Goal: Task Accomplishment & Management: Manage account settings

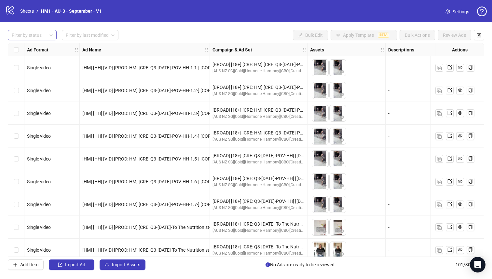
click at [50, 33] on div "Filter by status" at bounding box center [32, 35] width 49 height 10
click at [44, 48] on div "Draft" at bounding box center [32, 48] width 38 height 7
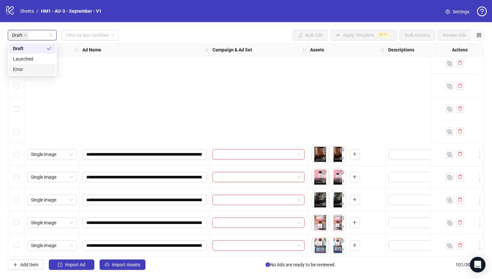
scroll to position [304, 0]
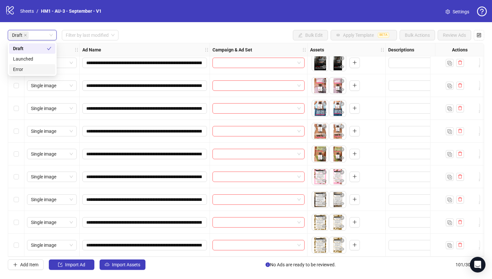
click at [20, 240] on div "Select row 22" at bounding box center [16, 245] width 16 height 23
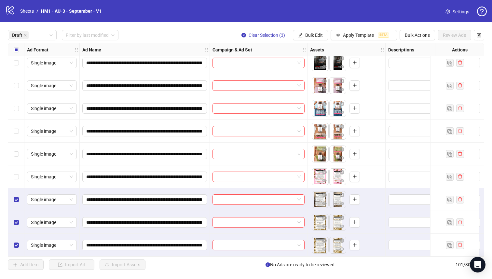
click at [14, 178] on div "Select row 19" at bounding box center [16, 176] width 16 height 23
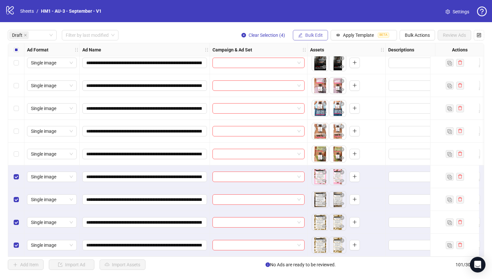
click at [305, 34] on span "Bulk Edit" at bounding box center [314, 35] width 18 height 5
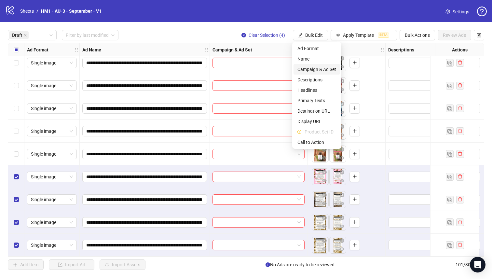
click at [321, 69] on span "Campaign & Ad Set" at bounding box center [316, 69] width 39 height 7
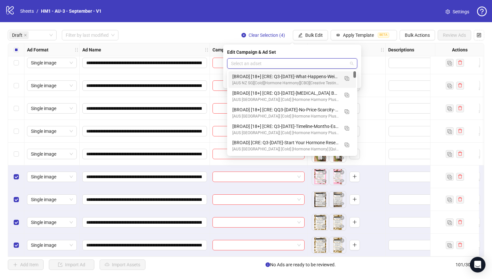
click at [316, 67] on input "search" at bounding box center [289, 64] width 116 height 10
click at [346, 78] on img "button" at bounding box center [347, 78] width 5 height 5
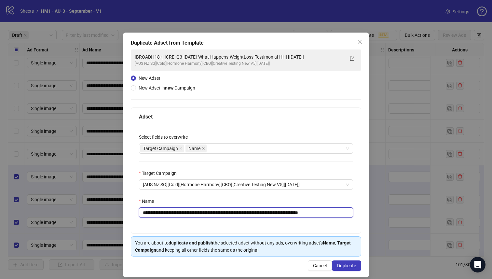
drag, startPoint x: 305, startPoint y: 212, endPoint x: 183, endPoint y: 215, distance: 122.0
click at [183, 215] on input "**********" at bounding box center [246, 212] width 214 height 10
paste input "********"
type input "**********"
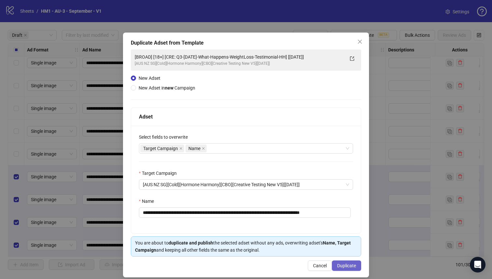
scroll to position [0, 0]
click at [341, 263] on span "Duplicate" at bounding box center [346, 265] width 19 height 5
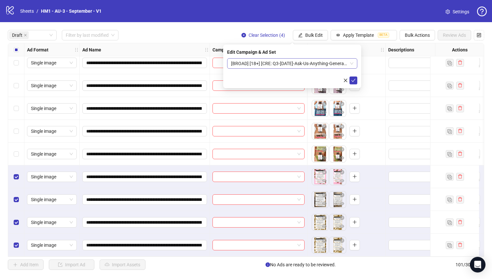
click at [294, 67] on span "[BROAD] [18+] [CRE: Q3-[DATE]-Ask-Us-Anything-GeneralFeatures-TextOverlay-HH] […" at bounding box center [292, 64] width 122 height 10
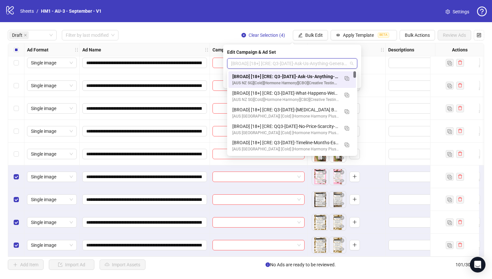
click at [294, 75] on div "[BROAD] [18+] [CRE: Q3-[DATE]-Ask-Us-Anything-GeneralFeatures-TextOverlay-HH] […" at bounding box center [285, 76] width 107 height 7
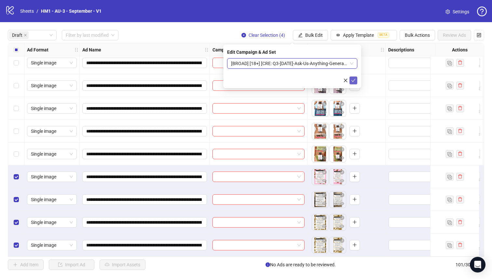
click at [354, 84] on button "submit" at bounding box center [353, 80] width 8 height 8
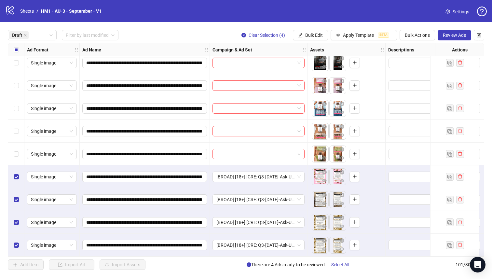
scroll to position [242, 0]
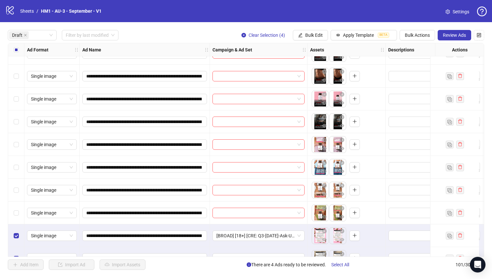
click at [16, 53] on label "Select all rows" at bounding box center [16, 49] width 5 height 7
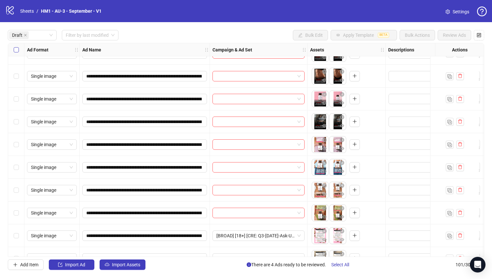
click at [16, 53] on label "Select all rows" at bounding box center [16, 49] width 5 height 7
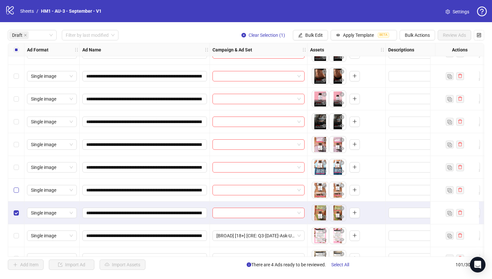
click at [15, 193] on label "Select row 17" at bounding box center [16, 189] width 5 height 7
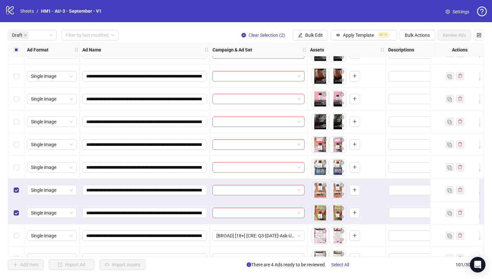
click at [15, 179] on div "Select row 17" at bounding box center [16, 190] width 16 height 23
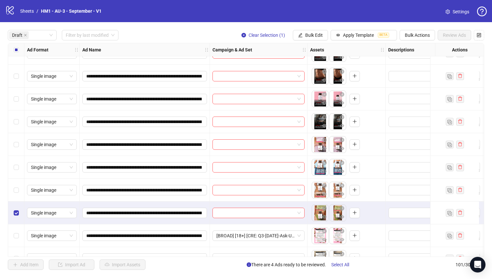
click at [14, 151] on div "Select row 15" at bounding box center [16, 144] width 16 height 23
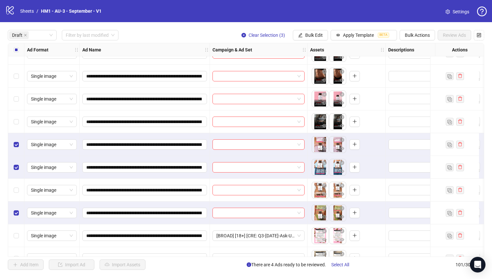
click at [17, 195] on div "Select row 17" at bounding box center [16, 190] width 16 height 23
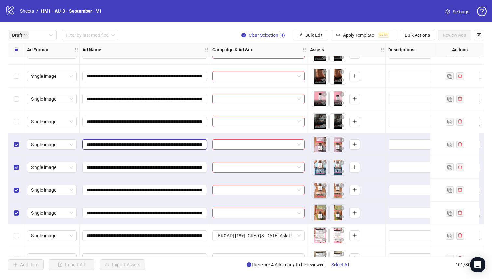
click at [161, 145] on input "**********" at bounding box center [144, 144] width 116 height 7
drag, startPoint x: 162, startPoint y: 145, endPoint x: 132, endPoint y: 144, distance: 29.9
click at [132, 144] on input "**********" at bounding box center [144, 144] width 116 height 7
click at [313, 39] on button "Bulk Edit" at bounding box center [310, 35] width 35 height 10
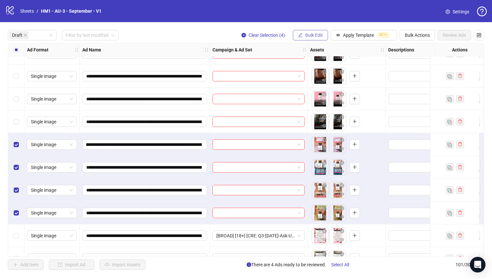
scroll to position [0, 0]
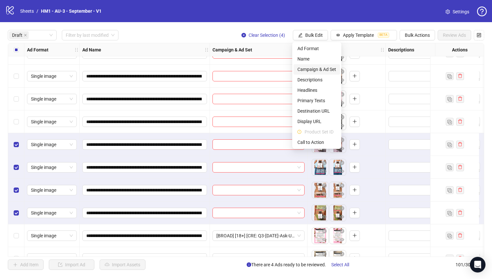
click at [320, 67] on span "Campaign & Ad Set" at bounding box center [316, 69] width 39 height 7
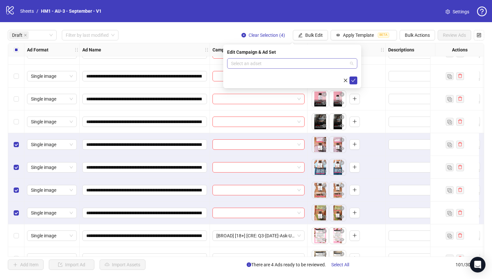
click at [318, 67] on input "search" at bounding box center [289, 64] width 116 height 10
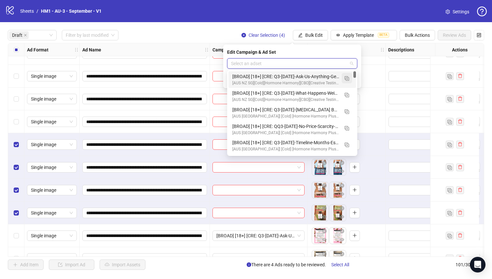
click at [347, 79] on img "button" at bounding box center [347, 78] width 5 height 5
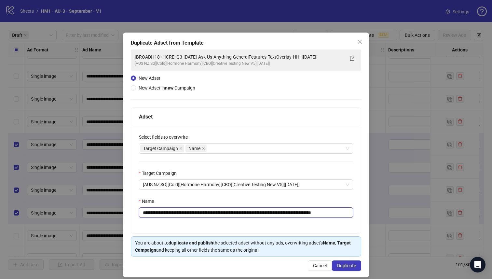
drag, startPoint x: 318, startPoint y: 214, endPoint x: 184, endPoint y: 215, distance: 134.1
click at [184, 215] on input "**********" at bounding box center [246, 212] width 214 height 10
paste input "text"
type input "**********"
click at [344, 262] on button "Duplicate" at bounding box center [346, 265] width 29 height 10
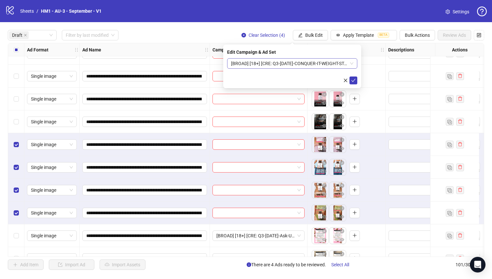
click at [300, 67] on span "[BROAD] [18+] [CRE: Q3-[DATE]-CONQUER-IT-WEIGHT-STATIC-HH] [[DATE]]" at bounding box center [292, 64] width 122 height 10
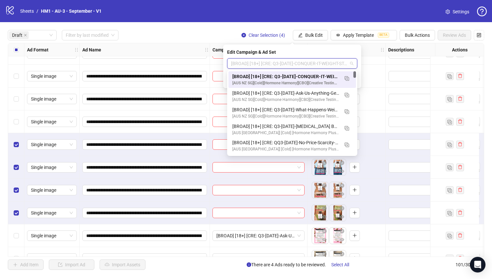
click at [300, 75] on div "[BROAD] [18+] [CRE: Q3-[DATE]-CONQUER-IT-WEIGHT-STATIC-HH] [[DATE]]" at bounding box center [285, 76] width 107 height 7
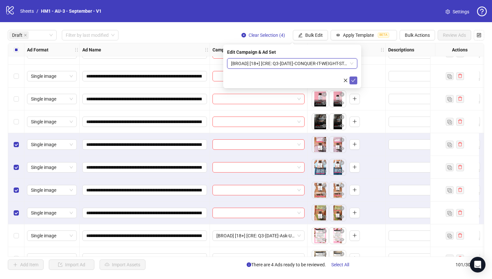
click at [353, 80] on icon "check" at bounding box center [353, 80] width 5 height 5
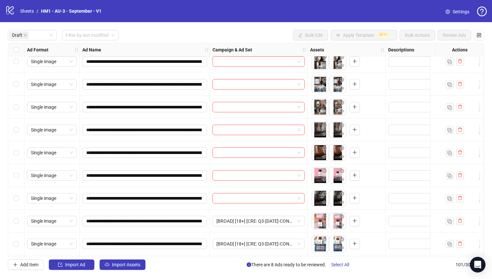
scroll to position [162, 0]
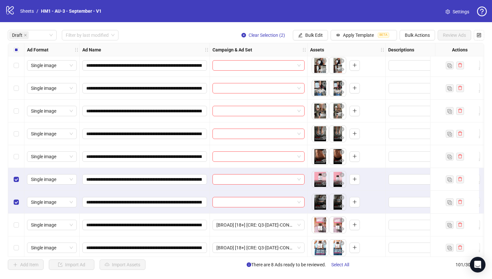
click at [16, 161] on div "Select row 12" at bounding box center [16, 156] width 16 height 23
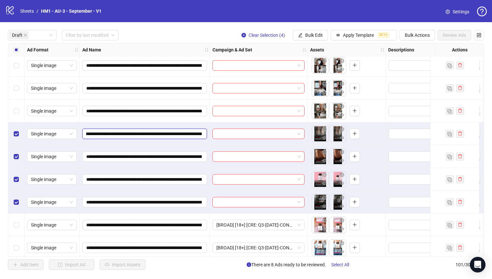
scroll to position [0, 133]
drag, startPoint x: 163, startPoint y: 135, endPoint x: 129, endPoint y: 131, distance: 34.0
click at [129, 131] on input "**********" at bounding box center [144, 133] width 116 height 7
click at [313, 37] on span "Bulk Edit" at bounding box center [314, 35] width 18 height 5
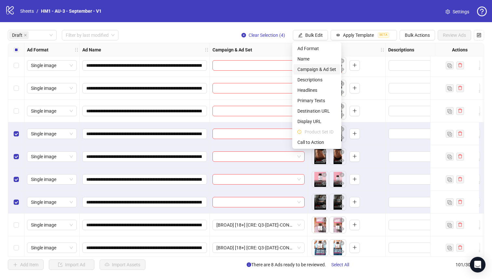
click at [317, 68] on span "Campaign & Ad Set" at bounding box center [316, 69] width 39 height 7
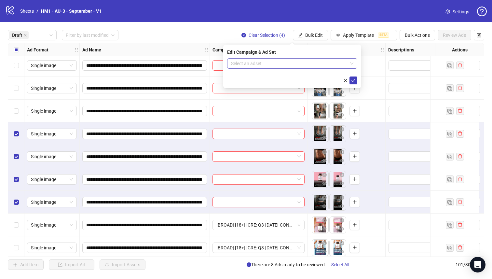
click at [313, 68] on input "search" at bounding box center [289, 64] width 116 height 10
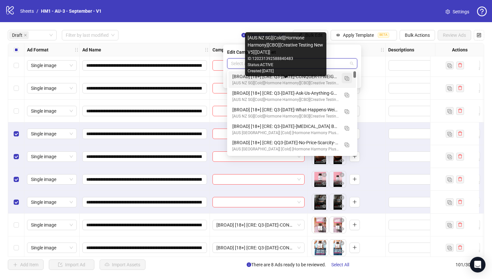
click at [347, 80] on span "button" at bounding box center [347, 77] width 5 height 5
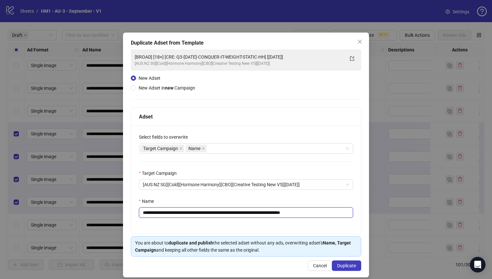
drag, startPoint x: 285, startPoint y: 214, endPoint x: 184, endPoint y: 215, distance: 100.5
click at [184, 215] on input "**********" at bounding box center [246, 212] width 214 height 10
paste input "text"
type input "**********"
click at [338, 266] on span "Duplicate" at bounding box center [346, 265] width 19 height 5
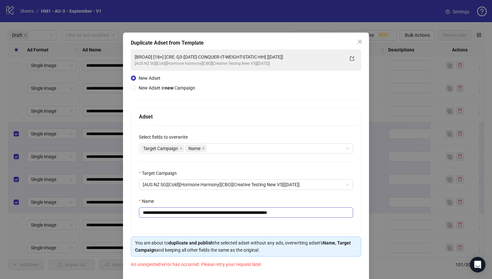
scroll to position [27, 0]
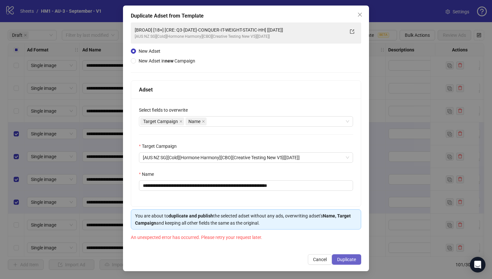
click at [341, 260] on span "Duplicate" at bounding box center [346, 259] width 19 height 5
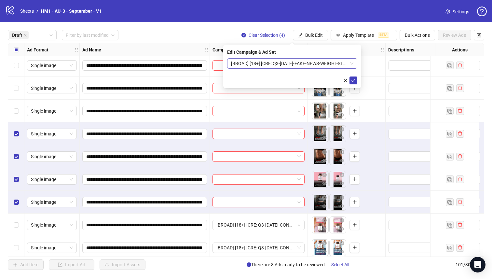
scroll to position [0, 0]
click at [321, 61] on span "[BROAD] [18+] [CRE: Q3-[DATE]-FAKE-NEWS-WEIGHT-STATIC-HH] [[DATE]]" at bounding box center [292, 64] width 122 height 10
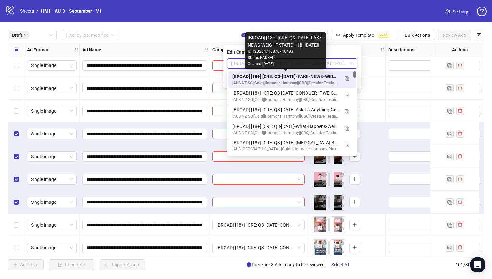
click at [321, 76] on div "[BROAD] [18+] [CRE: Q3-[DATE]-FAKE-NEWS-WEIGHT-STATIC-HH] [[DATE]]" at bounding box center [285, 76] width 107 height 7
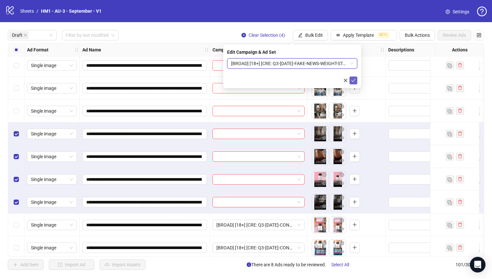
click at [355, 81] on icon "check" at bounding box center [353, 80] width 5 height 5
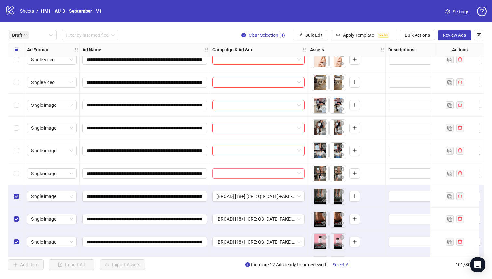
scroll to position [95, 0]
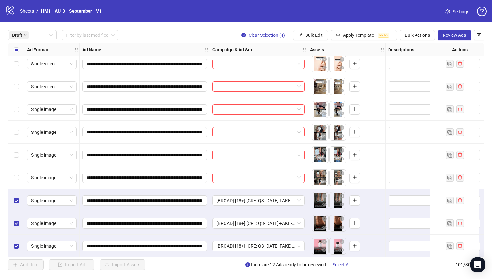
click at [14, 41] on div "**********" at bounding box center [246, 149] width 492 height 255
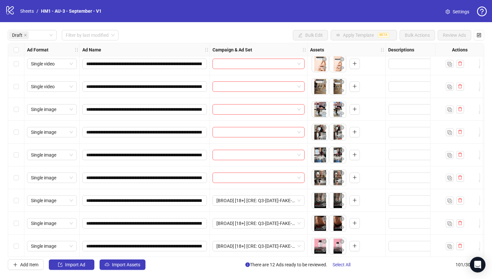
scroll to position [81, 0]
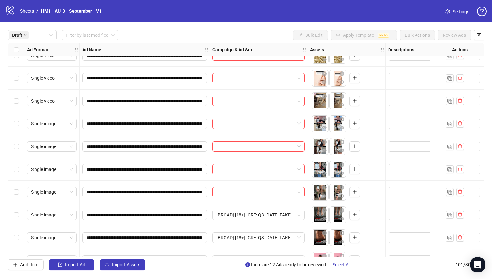
click at [18, 197] on div "Select row 10" at bounding box center [16, 192] width 16 height 23
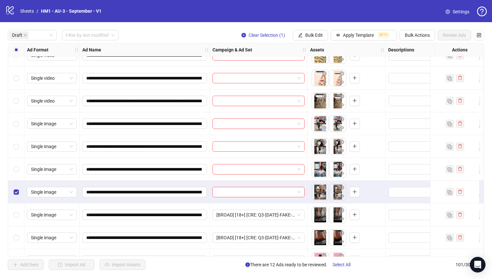
click at [14, 174] on div "Select row 9" at bounding box center [16, 169] width 16 height 23
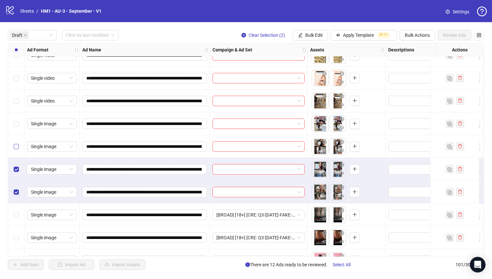
click at [17, 150] on label "Select row 8" at bounding box center [16, 146] width 5 height 7
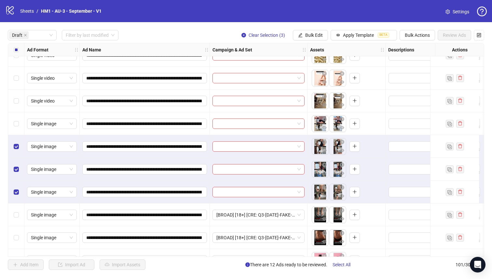
click at [20, 135] on div "Select row 8" at bounding box center [16, 146] width 16 height 23
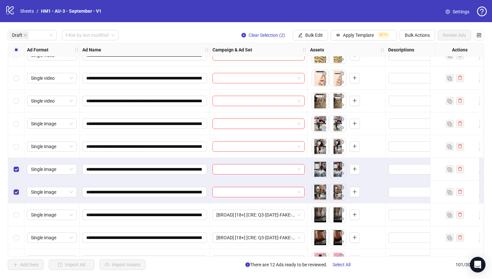
click at [26, 122] on div "Single image" at bounding box center [51, 123] width 55 height 23
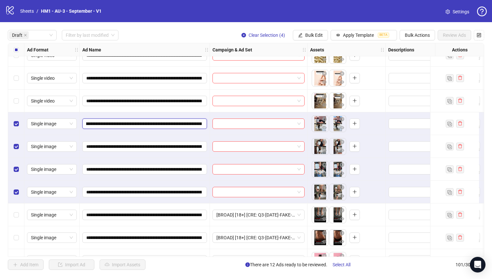
scroll to position [0, 120]
drag, startPoint x: 163, startPoint y: 124, endPoint x: 162, endPoint y: 121, distance: 3.6
click at [162, 121] on input "**********" at bounding box center [144, 123] width 116 height 7
click at [302, 35] on button "Bulk Edit" at bounding box center [310, 35] width 35 height 10
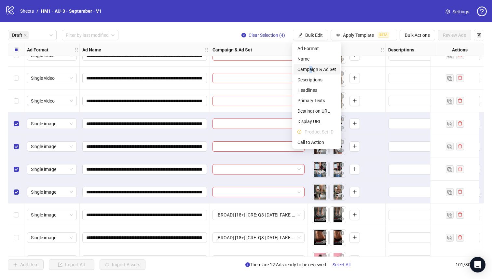
click at [310, 67] on span "Campaign & Ad Set" at bounding box center [316, 69] width 39 height 7
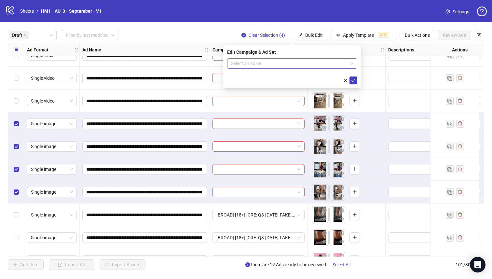
click at [305, 67] on input "search" at bounding box center [289, 64] width 116 height 10
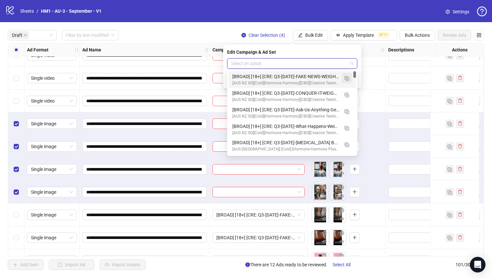
click at [351, 77] on button "button" at bounding box center [347, 78] width 10 height 10
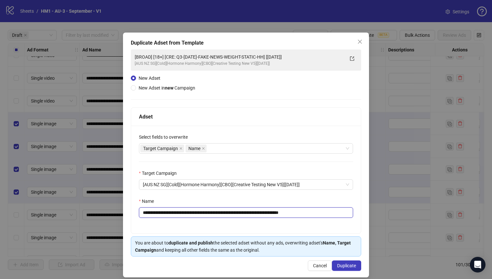
drag, startPoint x: 283, startPoint y: 213, endPoint x: 184, endPoint y: 213, distance: 99.2
click at [184, 213] on input "**********" at bounding box center [246, 212] width 214 height 10
paste input "*********"
click at [300, 213] on input "**********" at bounding box center [246, 212] width 214 height 10
type input "**********"
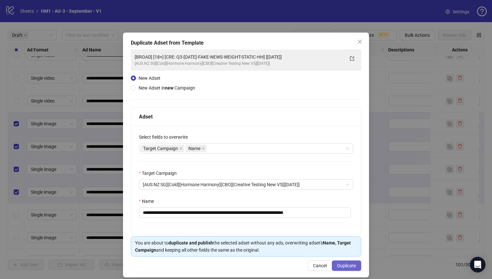
click at [337, 266] on span "Duplicate" at bounding box center [346, 265] width 19 height 5
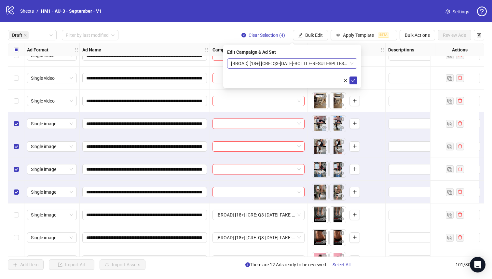
click at [327, 61] on span "[BROAD] [18+] [CRE: Q3-[DATE]-BOTTLE-RESULT-SPLIT-SCREEN-STATIC-HH] [[DATE]]" at bounding box center [292, 64] width 122 height 10
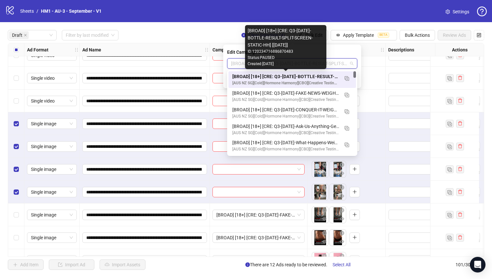
click at [315, 76] on div "[BROAD] [18+] [CRE: Q3-[DATE]-BOTTLE-RESULT-SPLIT-SCREEN-STATIC-HH] [[DATE]]" at bounding box center [285, 76] width 107 height 7
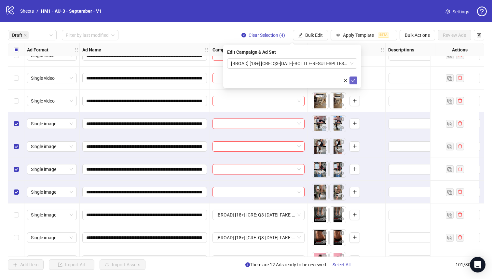
click at [351, 79] on icon "check" at bounding box center [353, 80] width 5 height 5
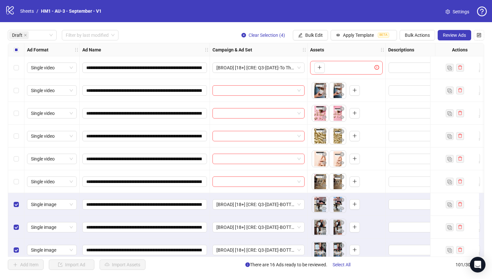
click at [12, 51] on div "Select all rows" at bounding box center [16, 49] width 16 height 13
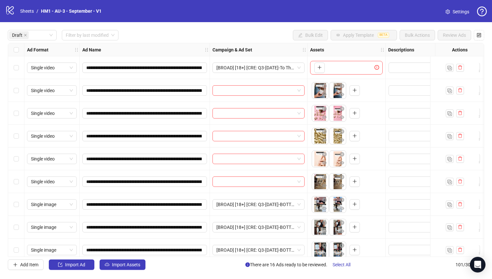
click at [15, 166] on div "Select row 5" at bounding box center [16, 158] width 16 height 23
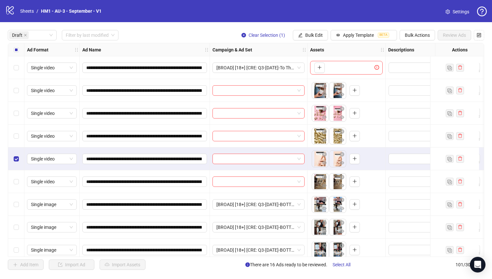
click at [19, 141] on div "Select row 4" at bounding box center [16, 136] width 16 height 23
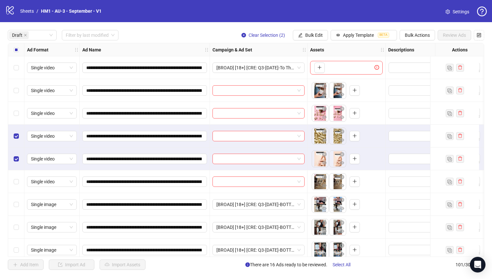
click at [19, 111] on div "Select row 3" at bounding box center [16, 113] width 16 height 23
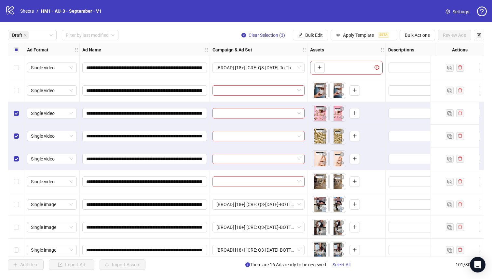
click at [20, 89] on div "Select row 2" at bounding box center [16, 90] width 16 height 23
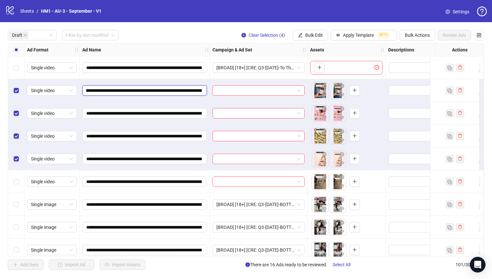
scroll to position [0, 126]
drag, startPoint x: 154, startPoint y: 90, endPoint x: 162, endPoint y: 89, distance: 7.5
click at [162, 89] on input "**********" at bounding box center [144, 90] width 116 height 7
click at [305, 38] on button "Bulk Edit" at bounding box center [310, 35] width 35 height 10
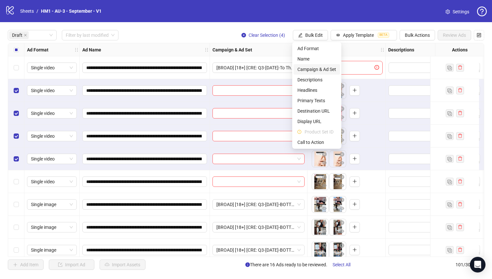
click at [312, 70] on span "Campaign & Ad Set" at bounding box center [316, 69] width 39 height 7
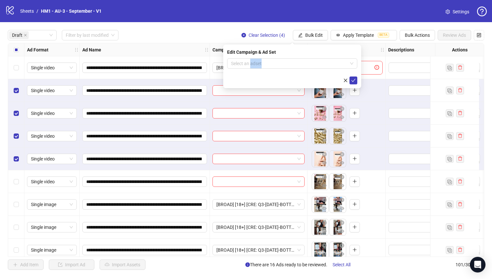
click at [312, 70] on form "Select an adset" at bounding box center [292, 71] width 130 height 26
click at [351, 65] on span at bounding box center [292, 64] width 122 height 10
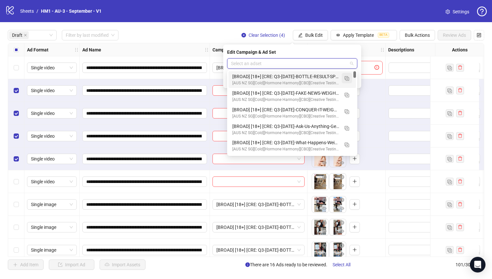
click at [348, 77] on img "button" at bounding box center [347, 78] width 5 height 5
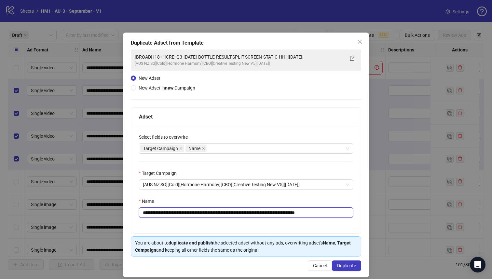
drag, startPoint x: 306, startPoint y: 211, endPoint x: 184, endPoint y: 211, distance: 121.4
click at [184, 211] on input "**********" at bounding box center [246, 212] width 214 height 10
paste input "**********"
type input "**********"
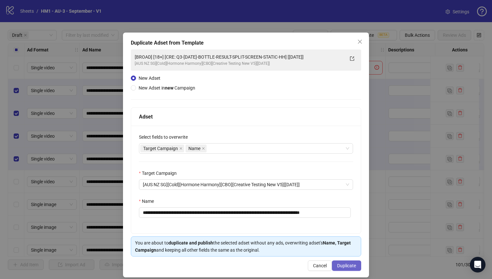
scroll to position [0, 0]
click at [346, 265] on span "Duplicate" at bounding box center [346, 265] width 19 height 5
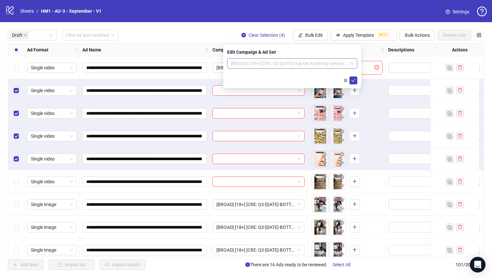
click at [328, 64] on span "[BROAD] [18+] [CRE: Q3-[DATE]-Ask-Us-Anything-GeneralFeatures-TextOverlay-HH] […" at bounding box center [292, 64] width 122 height 10
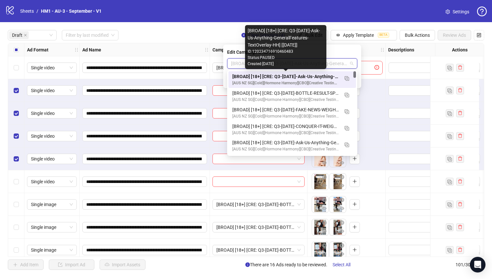
click at [325, 76] on div "[BROAD] [18+] [CRE: Q3-[DATE]-Ask-Us-Anything-GeneralFeatures-TextOverlay-HH] […" at bounding box center [285, 76] width 107 height 7
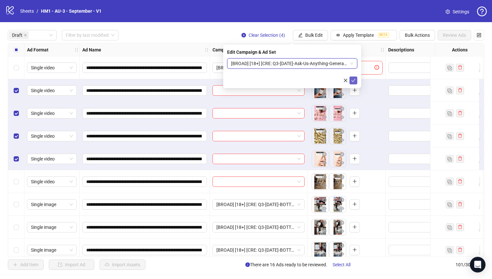
click at [354, 80] on icon "check" at bounding box center [353, 80] width 4 height 3
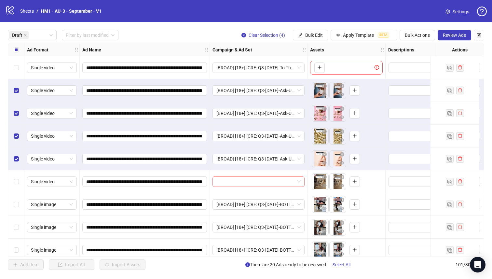
click at [264, 182] on input "search" at bounding box center [255, 182] width 78 height 10
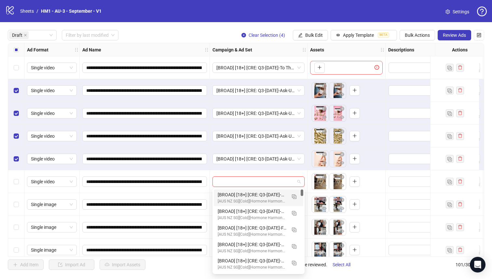
click at [12, 179] on div "Select row 6" at bounding box center [16, 181] width 16 height 23
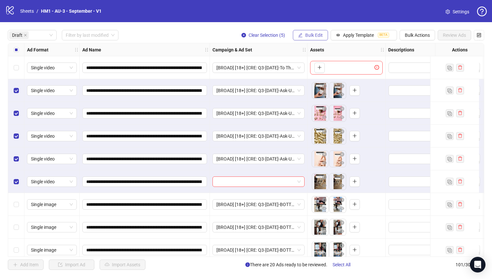
click at [303, 35] on button "Bulk Edit" at bounding box center [310, 35] width 35 height 10
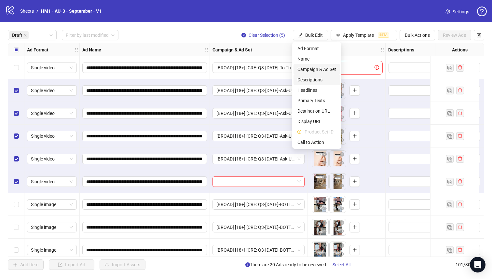
click at [321, 69] on span "Campaign & Ad Set" at bounding box center [316, 69] width 39 height 7
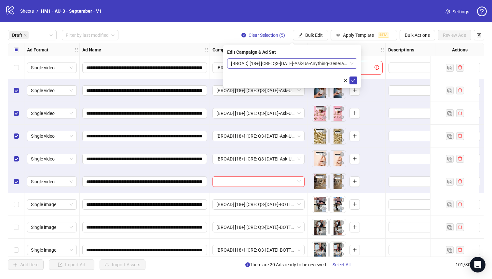
click at [316, 66] on span "[BROAD] [18+] [CRE: Q3-[DATE]-Ask-Us-Anything-GeneralFeatures-TextOverlay-HH] […" at bounding box center [292, 64] width 122 height 10
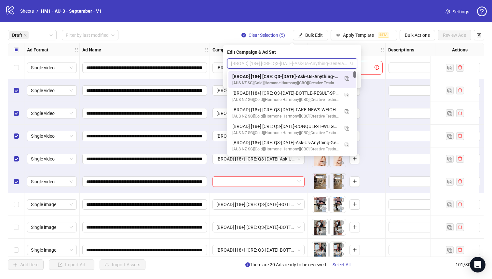
click at [322, 72] on div "[BROAD] [18+] [CRE: Q3-[DATE]-Ask-Us-Anything-GeneralFeatures-TextOverlay-HH] […" at bounding box center [292, 79] width 128 height 17
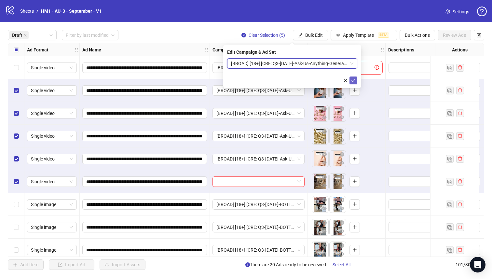
click at [356, 79] on button "submit" at bounding box center [353, 80] width 8 height 8
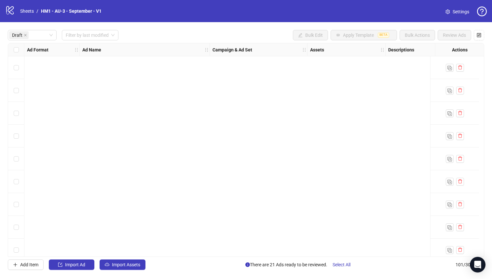
scroll to position [304, 0]
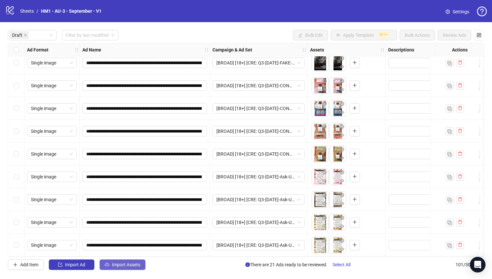
click at [115, 266] on span "Import Assets" at bounding box center [126, 264] width 28 height 5
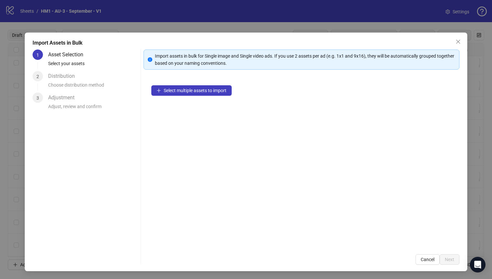
click at [216, 98] on div "Select multiple assets to import" at bounding box center [301, 161] width 316 height 169
click at [213, 90] on span "Select multiple assets to import" at bounding box center [195, 90] width 63 height 5
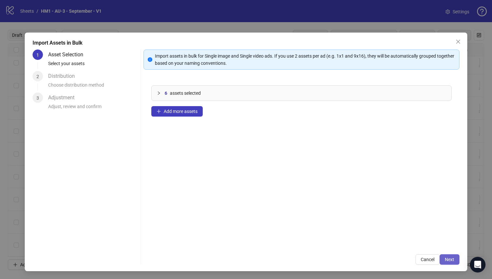
click at [445, 257] on span "Next" at bounding box center [449, 259] width 9 height 5
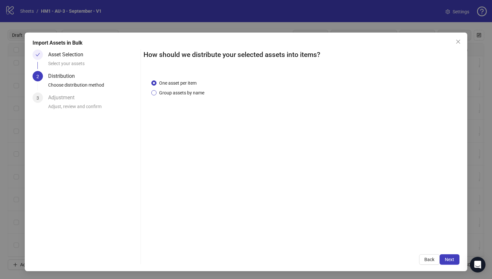
click at [192, 92] on span "Group assets by name" at bounding box center [182, 92] width 50 height 7
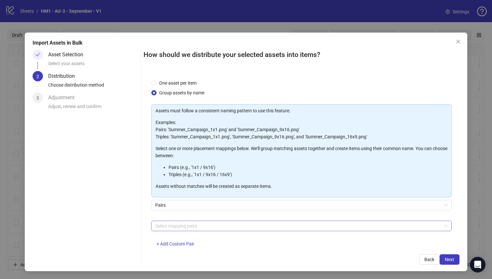
click at [227, 226] on div at bounding box center [298, 225] width 291 height 9
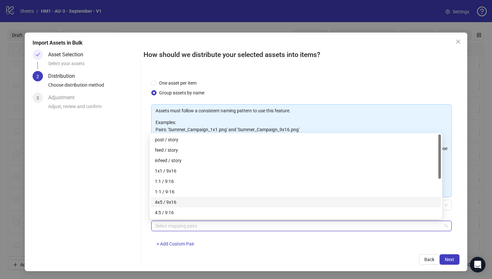
click at [234, 205] on div "4x5 / 9x16" at bounding box center [296, 201] width 282 height 7
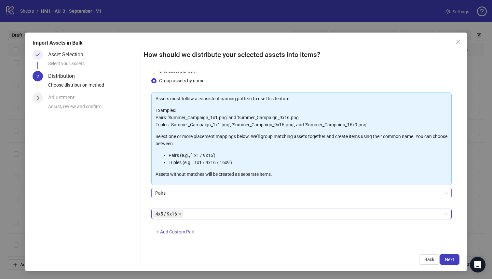
scroll to position [16, 0]
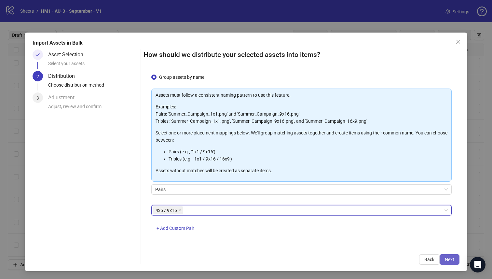
click at [447, 258] on span "Next" at bounding box center [449, 259] width 9 height 5
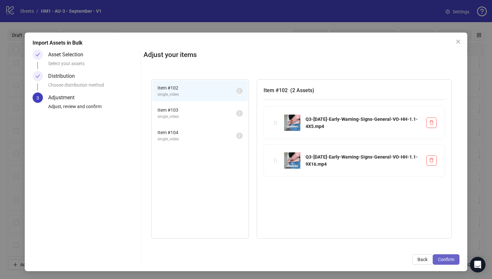
click at [441, 258] on span "Confirm" at bounding box center [446, 259] width 16 height 5
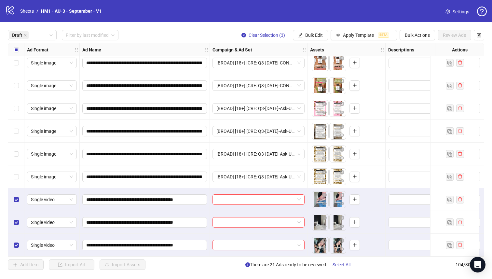
scroll to position [368, 0]
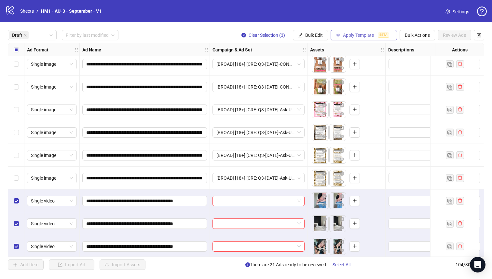
click at [336, 34] on icon "button" at bounding box center [338, 35] width 5 height 5
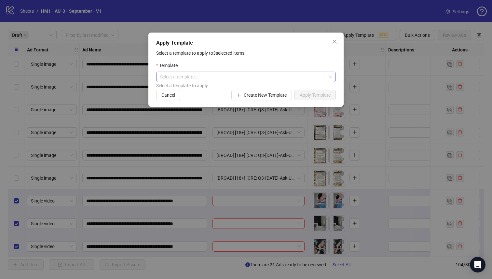
click at [302, 77] on input "search" at bounding box center [243, 77] width 166 height 10
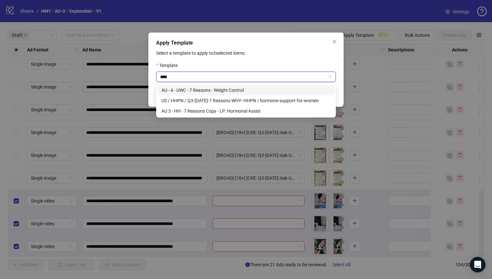
type input "*****"
click at [269, 113] on div "AU 3 - HH - 7 Reasons Copy - LP: Hormonal Assist" at bounding box center [245, 110] width 169 height 7
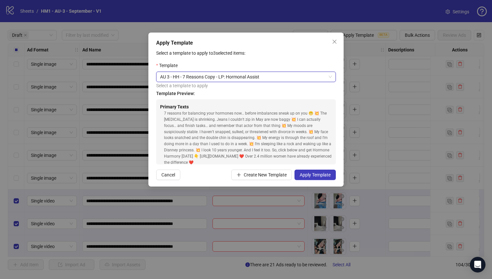
click at [310, 168] on form "Template AU 3 - HH - 7 Reasons Copy - LP: Hormonal Assist AU 3 - HH - 7 Reasons…" at bounding box center [246, 121] width 180 height 118
click at [310, 171] on button "Apply Template" at bounding box center [314, 175] width 41 height 10
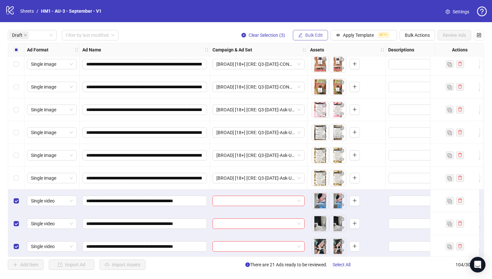
click at [302, 36] on button "Bulk Edit" at bounding box center [310, 35] width 35 height 10
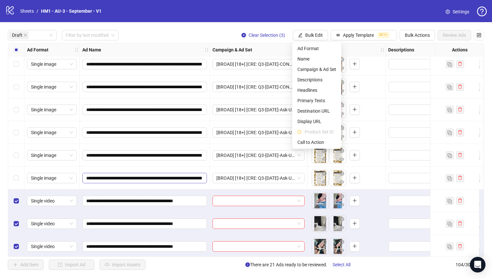
click at [155, 173] on span "**********" at bounding box center [144, 178] width 125 height 10
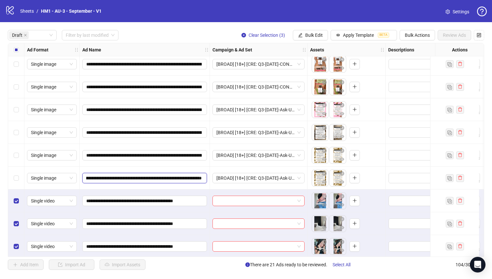
scroll to position [0, 182]
drag, startPoint x: 147, startPoint y: 177, endPoint x: 133, endPoint y: 183, distance: 15.0
click at [133, 183] on span "**********" at bounding box center [144, 178] width 125 height 10
drag, startPoint x: 122, startPoint y: 179, endPoint x: 273, endPoint y: 190, distance: 151.1
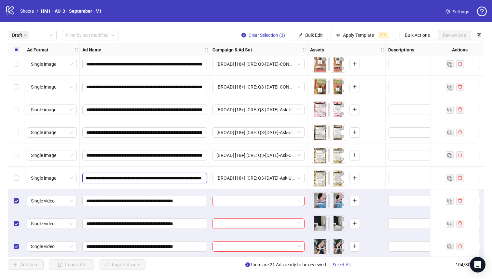
click at [307, 34] on span "Bulk Edit" at bounding box center [314, 35] width 18 height 5
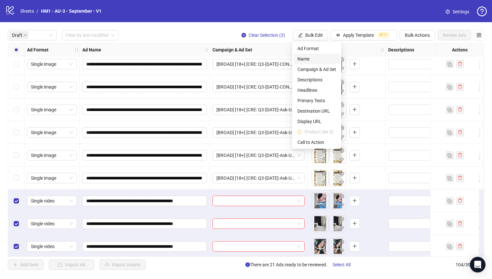
click at [307, 61] on span "Name" at bounding box center [316, 58] width 39 height 7
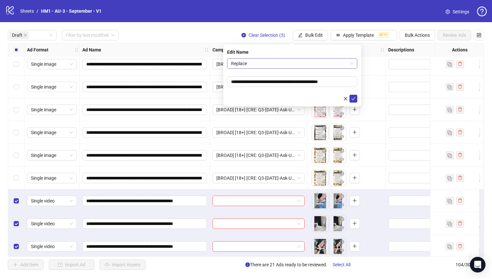
click at [301, 66] on span "Replace" at bounding box center [292, 64] width 122 height 10
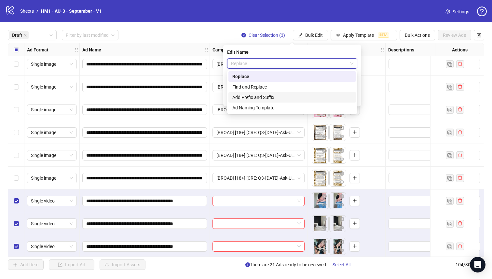
click at [300, 97] on div "Add Prefix and Suffix" at bounding box center [292, 97] width 120 height 7
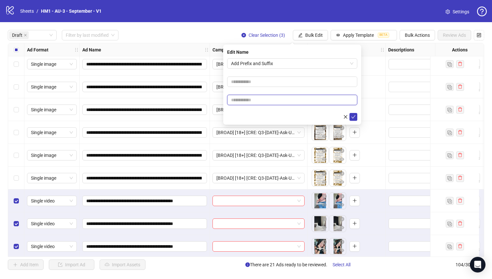
click at [300, 97] on input "text" at bounding box center [292, 100] width 130 height 10
paste input "**********"
type input "**********"
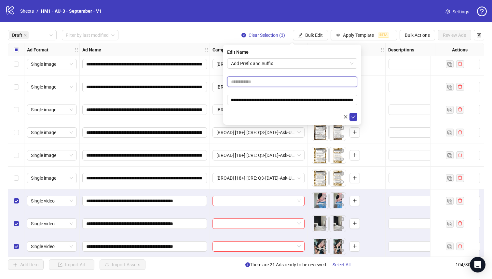
scroll to position [0, 0]
click at [294, 81] on input "text" at bounding box center [292, 81] width 130 height 10
type input "**********"
click at [311, 83] on input "**********" at bounding box center [292, 81] width 130 height 10
click at [300, 85] on input "text" at bounding box center [292, 81] width 130 height 10
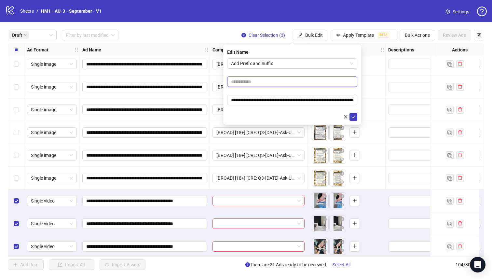
type input "**********"
click at [352, 115] on icon "check" at bounding box center [353, 117] width 5 height 5
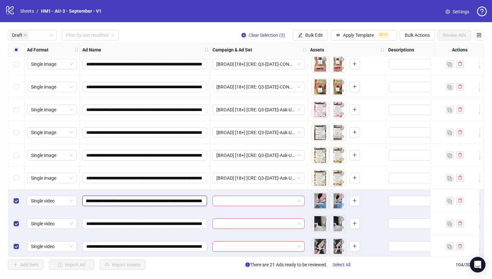
scroll to position [0, 68]
drag, startPoint x: 155, startPoint y: 201, endPoint x: 193, endPoint y: 198, distance: 38.5
click at [193, 198] on input "**********" at bounding box center [144, 200] width 116 height 7
click at [308, 26] on div "**********" at bounding box center [246, 149] width 492 height 255
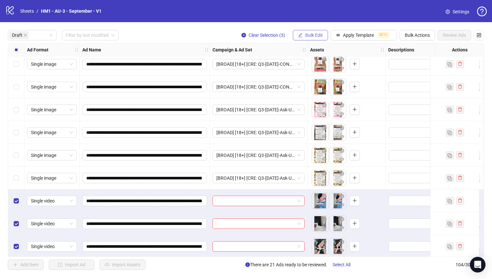
click at [308, 39] on button "Bulk Edit" at bounding box center [310, 35] width 35 height 10
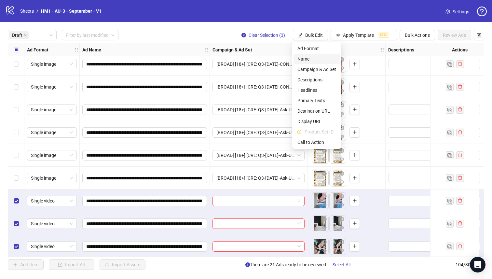
click at [324, 62] on li "Name" at bounding box center [317, 59] width 47 height 10
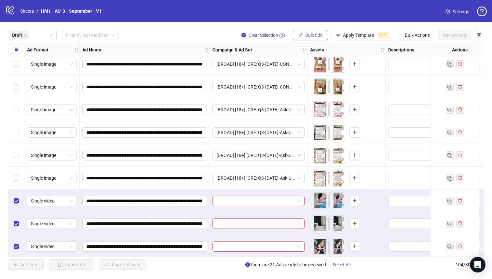
click at [321, 37] on span "Bulk Edit" at bounding box center [314, 35] width 18 height 5
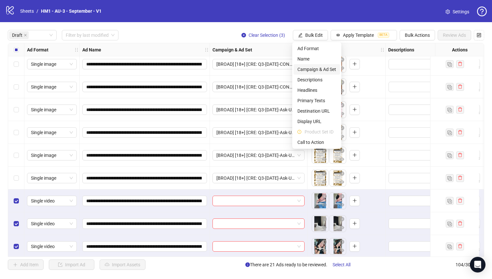
click at [322, 65] on li "Campaign & Ad Set" at bounding box center [317, 69] width 47 height 10
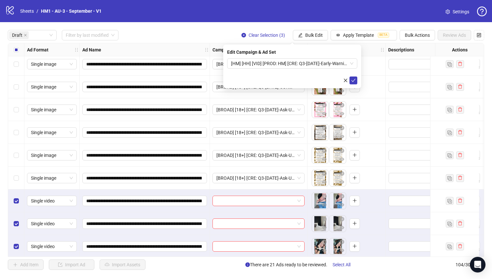
click at [322, 65] on span "[HM] [HH] [VID] [PROD: HM] [CRE: Q3-[DATE]-Early-Warning-Signs-General-VO-HH-1.…" at bounding box center [292, 64] width 122 height 10
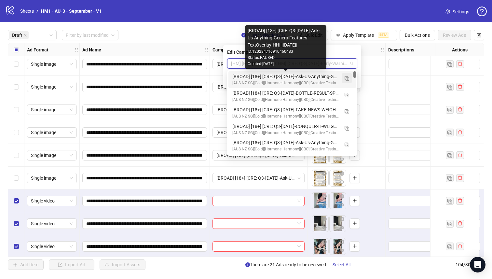
click at [346, 75] on span "button" at bounding box center [347, 77] width 5 height 5
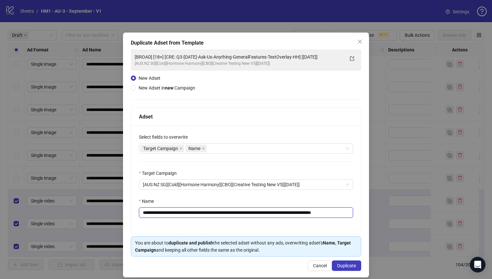
drag, startPoint x: 318, startPoint y: 212, endPoint x: 184, endPoint y: 212, distance: 134.1
click at [184, 212] on input "**********" at bounding box center [246, 212] width 214 height 10
paste input "text"
type input "**********"
click at [349, 270] on button "Duplicate" at bounding box center [346, 265] width 29 height 10
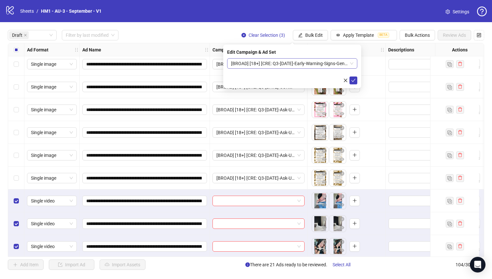
click at [323, 68] on div "[BROAD] [18+] [CRE: Q3-[DATE]-Early-Warning-Signs-General-VO-HH] [[DATE]]" at bounding box center [292, 63] width 130 height 10
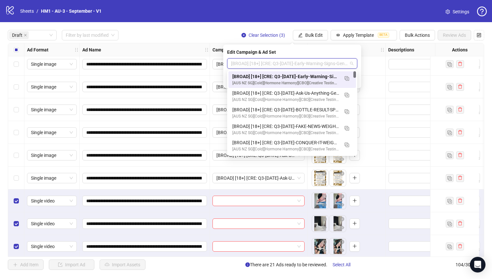
click at [323, 75] on div "[BROAD] [18+] [CRE: Q3-[DATE]-Early-Warning-Signs-General-VO-HH] [[DATE]]" at bounding box center [285, 76] width 107 height 7
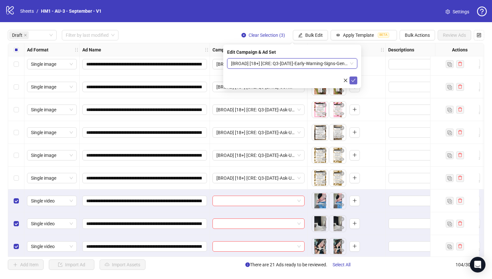
click at [352, 78] on icon "check" at bounding box center [353, 80] width 5 height 5
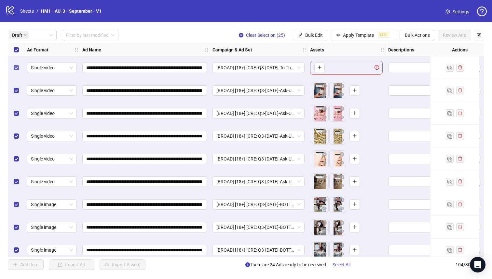
click at [17, 64] on label "Select row 1" at bounding box center [16, 67] width 5 height 7
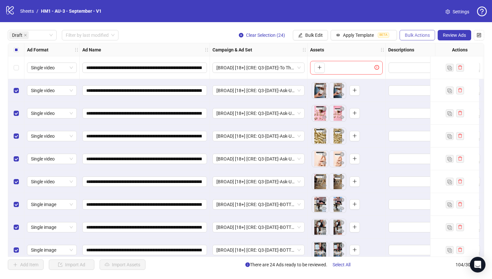
click at [419, 35] on span "Bulk Actions" at bounding box center [417, 35] width 25 height 5
click at [428, 69] on span "Duplicate with assets" at bounding box center [426, 69] width 45 height 7
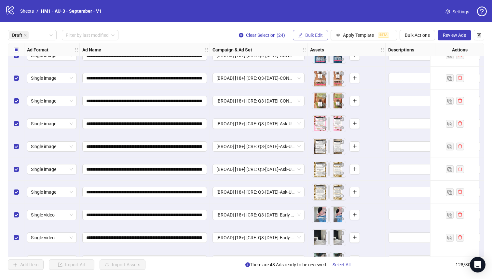
click at [308, 35] on span "Bulk Edit" at bounding box center [314, 35] width 18 height 5
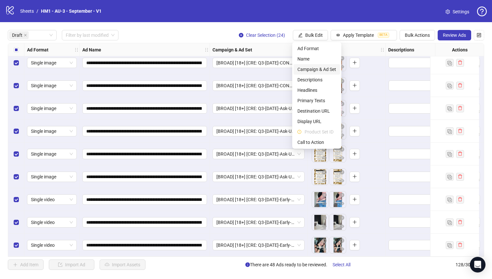
click at [332, 68] on span "Campaign & Ad Set" at bounding box center [316, 69] width 39 height 7
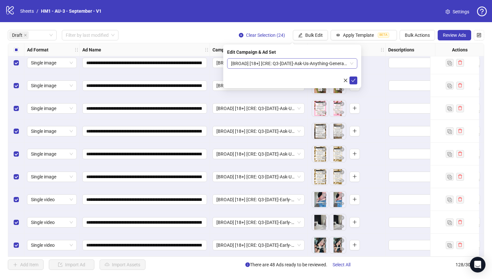
click at [320, 62] on span "[BROAD] [18+] [CRE: Q3-[DATE]-Ask-Us-Anything-GeneralFeatures-TextOverlay-HH] […" at bounding box center [292, 64] width 122 height 10
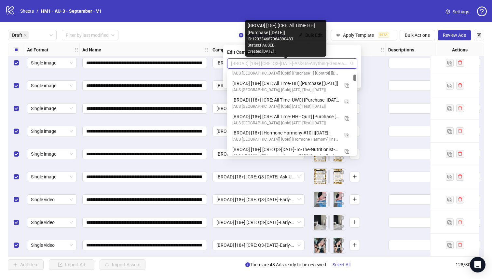
scroll to position [293, 0]
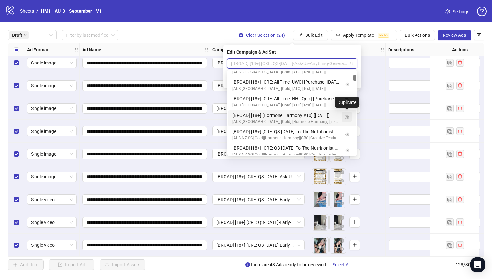
click at [348, 115] on img "button" at bounding box center [347, 117] width 5 height 5
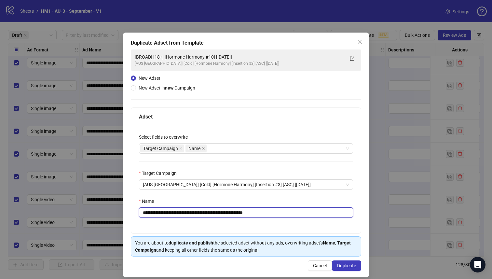
click at [221, 213] on input "**********" at bounding box center [246, 212] width 214 height 10
type input "**********"
click at [340, 268] on span "Duplicate" at bounding box center [346, 265] width 19 height 5
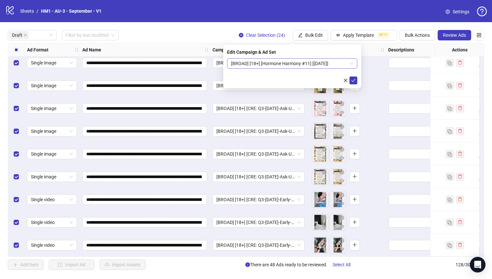
click at [336, 66] on span "[BROAD] [18+] [Hormone Harmony #11] [[DATE]]" at bounding box center [292, 64] width 122 height 10
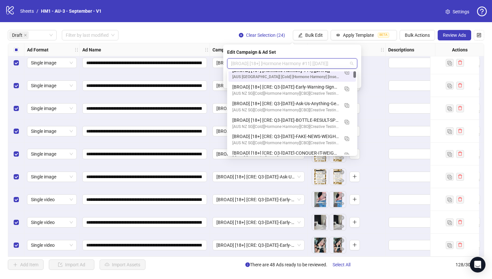
click at [332, 76] on div "[AUS [GEOGRAPHIC_DATA]] [Cold] [Hormone Harmony] [Insertion #3] [ASC] [[DATE]]" at bounding box center [285, 77] width 107 height 6
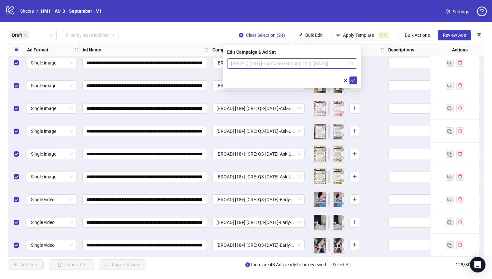
scroll to position [0, 0]
click at [325, 66] on span "[BROAD] [18+] [Hormone Harmony #11] [[DATE]]" at bounding box center [292, 64] width 122 height 10
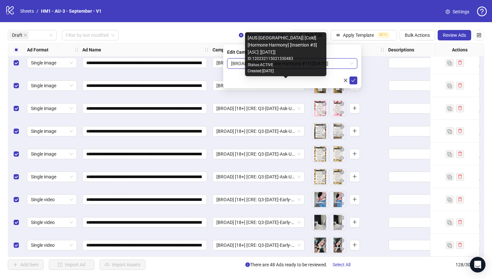
click at [321, 75] on div "[AUS [GEOGRAPHIC_DATA]] [Cold] [Hormone Harmony] [Insertion #3] [ASC] [[DATE]] …" at bounding box center [285, 54] width 81 height 44
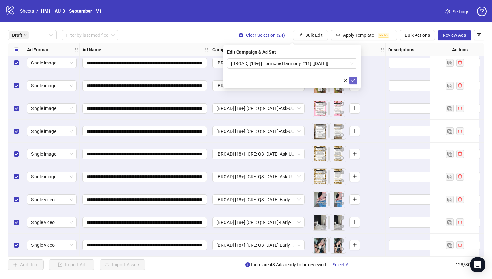
click at [354, 80] on icon "check" at bounding box center [353, 80] width 4 height 3
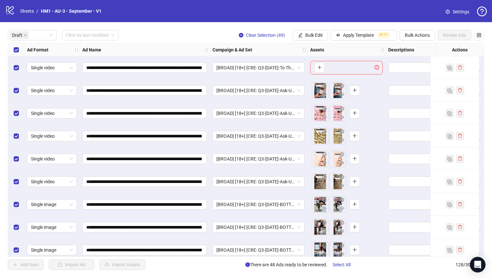
click at [21, 71] on div "Select row 1" at bounding box center [16, 67] width 16 height 23
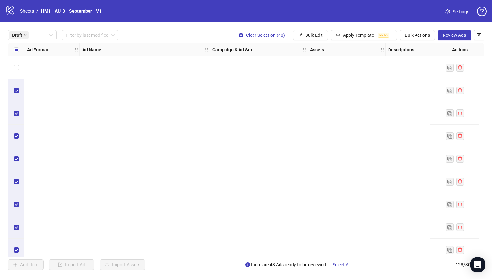
scroll to position [919, 0]
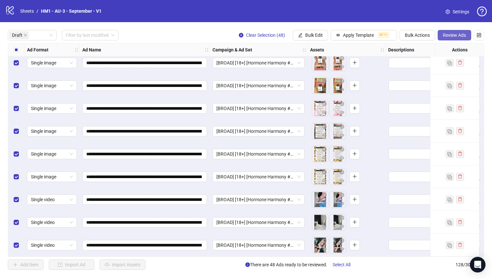
click at [448, 38] on button "Review Ads" at bounding box center [455, 35] width 34 height 10
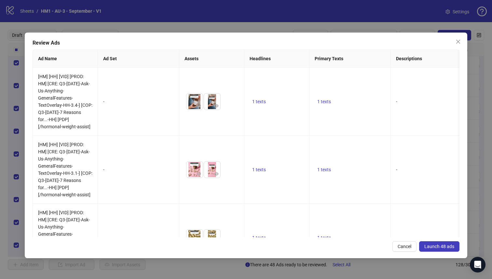
click at [435, 243] on button "Launch 48 ads" at bounding box center [439, 246] width 40 height 10
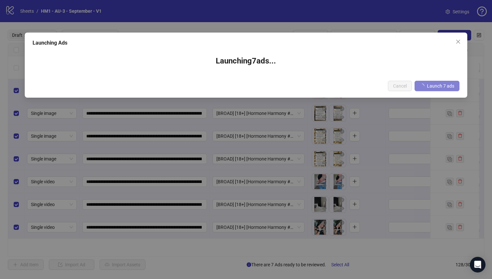
scroll to position [0, 0]
